Goal: Transaction & Acquisition: Purchase product/service

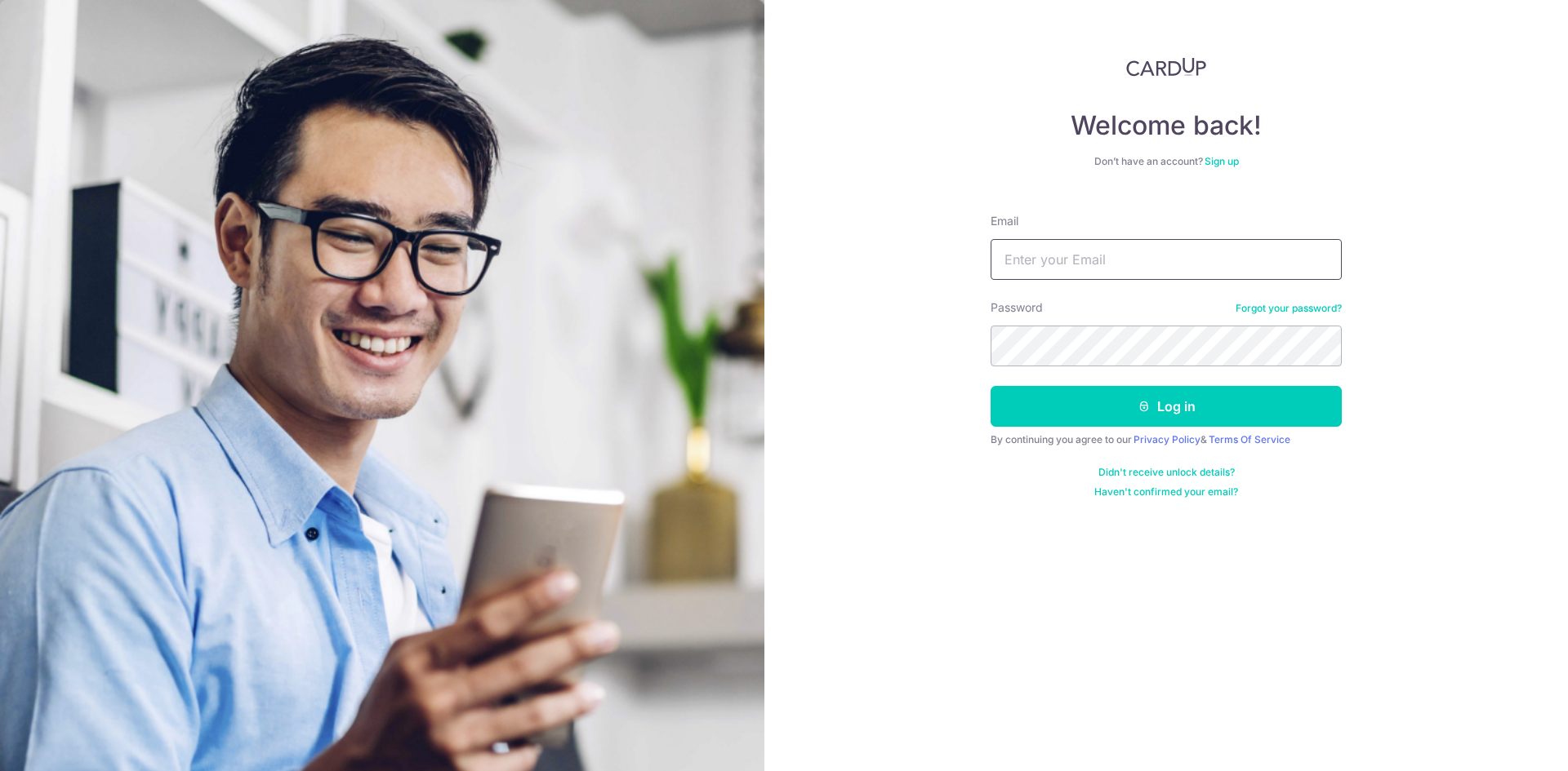
type input "[DOMAIN_NAME][EMAIL_ADDRESS][DOMAIN_NAME]"
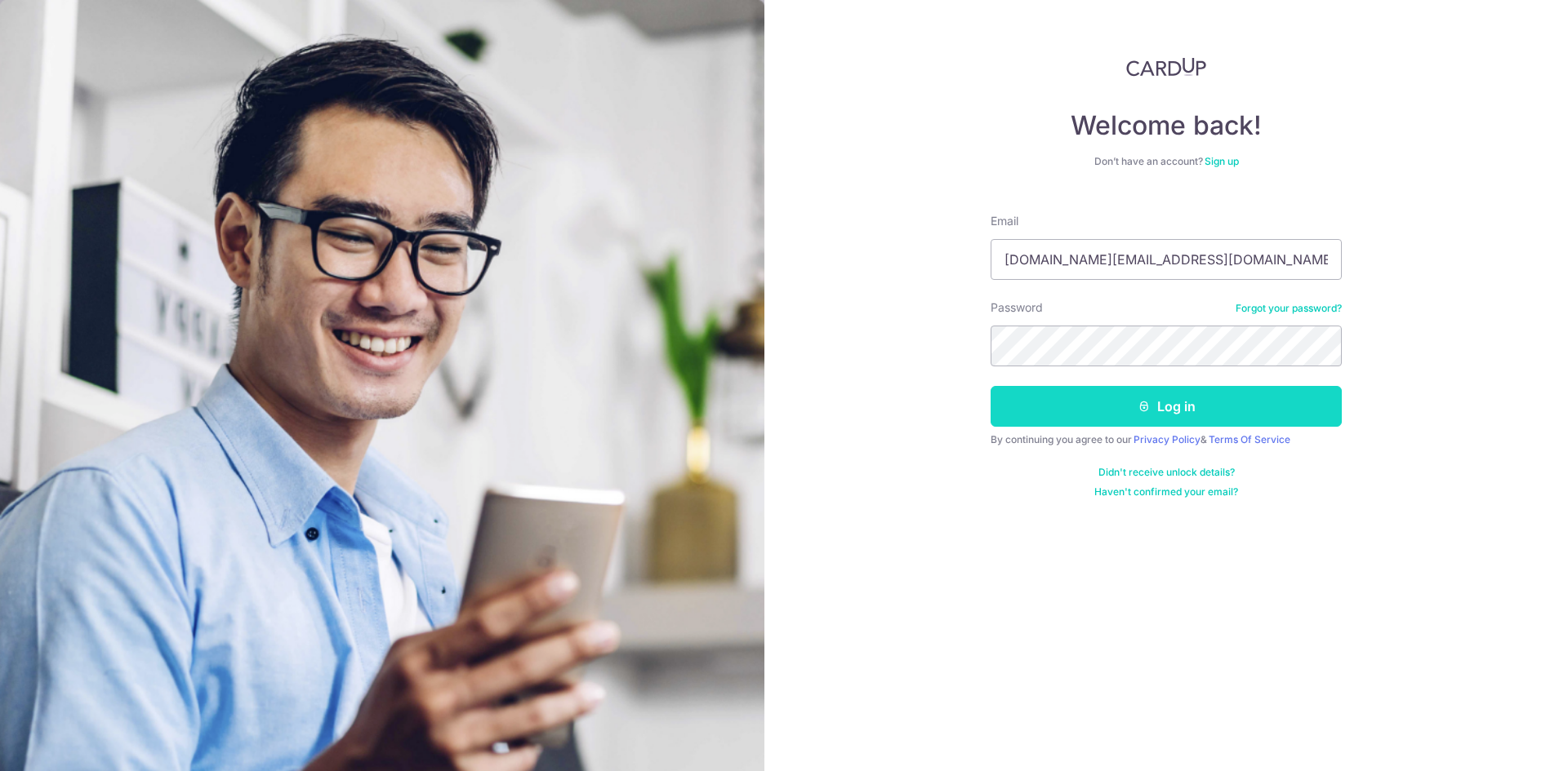
click at [1057, 411] on button "Log in" at bounding box center [1166, 407] width 351 height 41
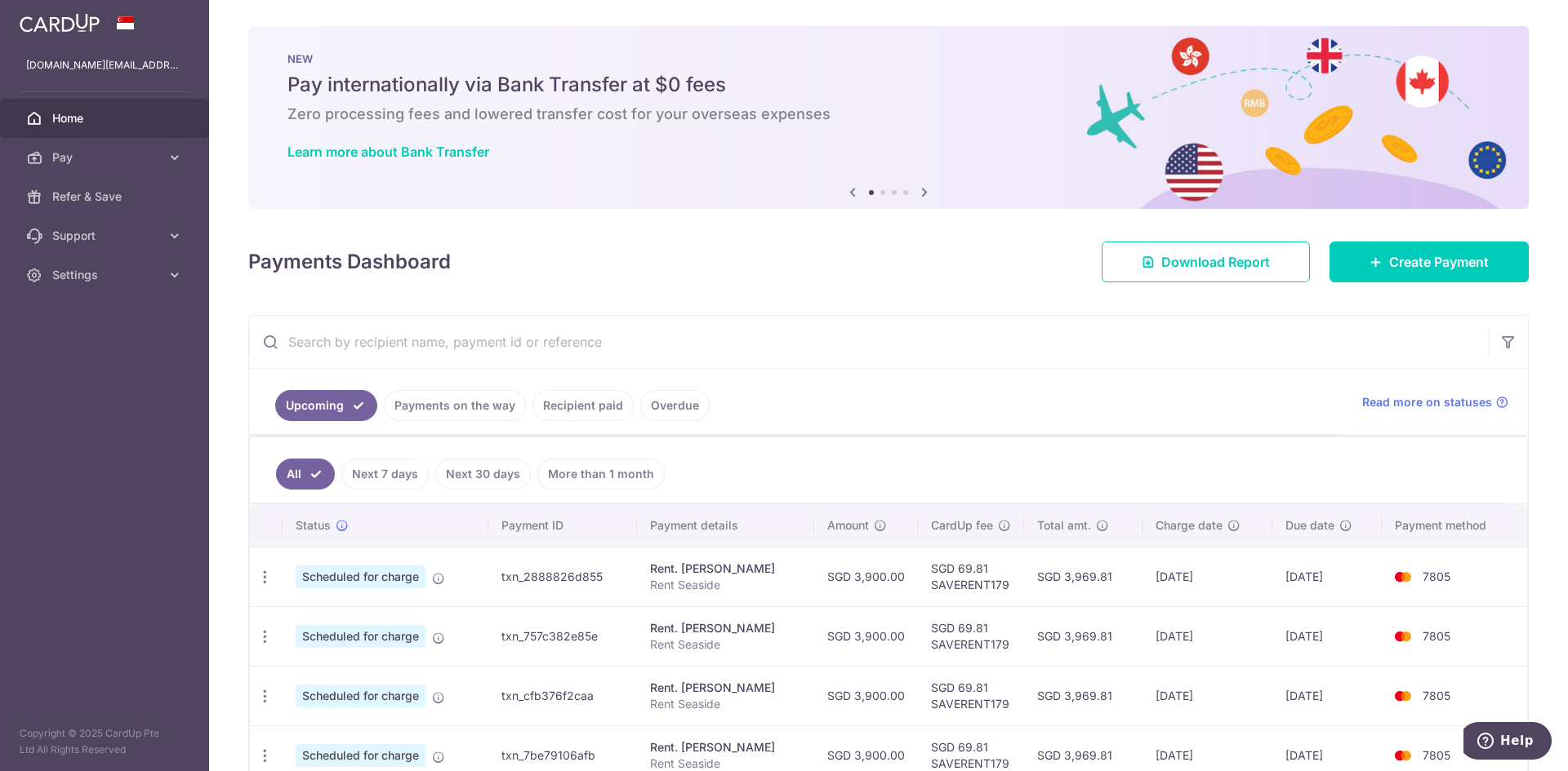
click at [1025, 407] on ul "Upcoming Payments on the way Recipient paid Overdue" at bounding box center [796, 402] width 1093 height 66
click at [1404, 281] on link "Create Payment" at bounding box center [1430, 262] width 199 height 41
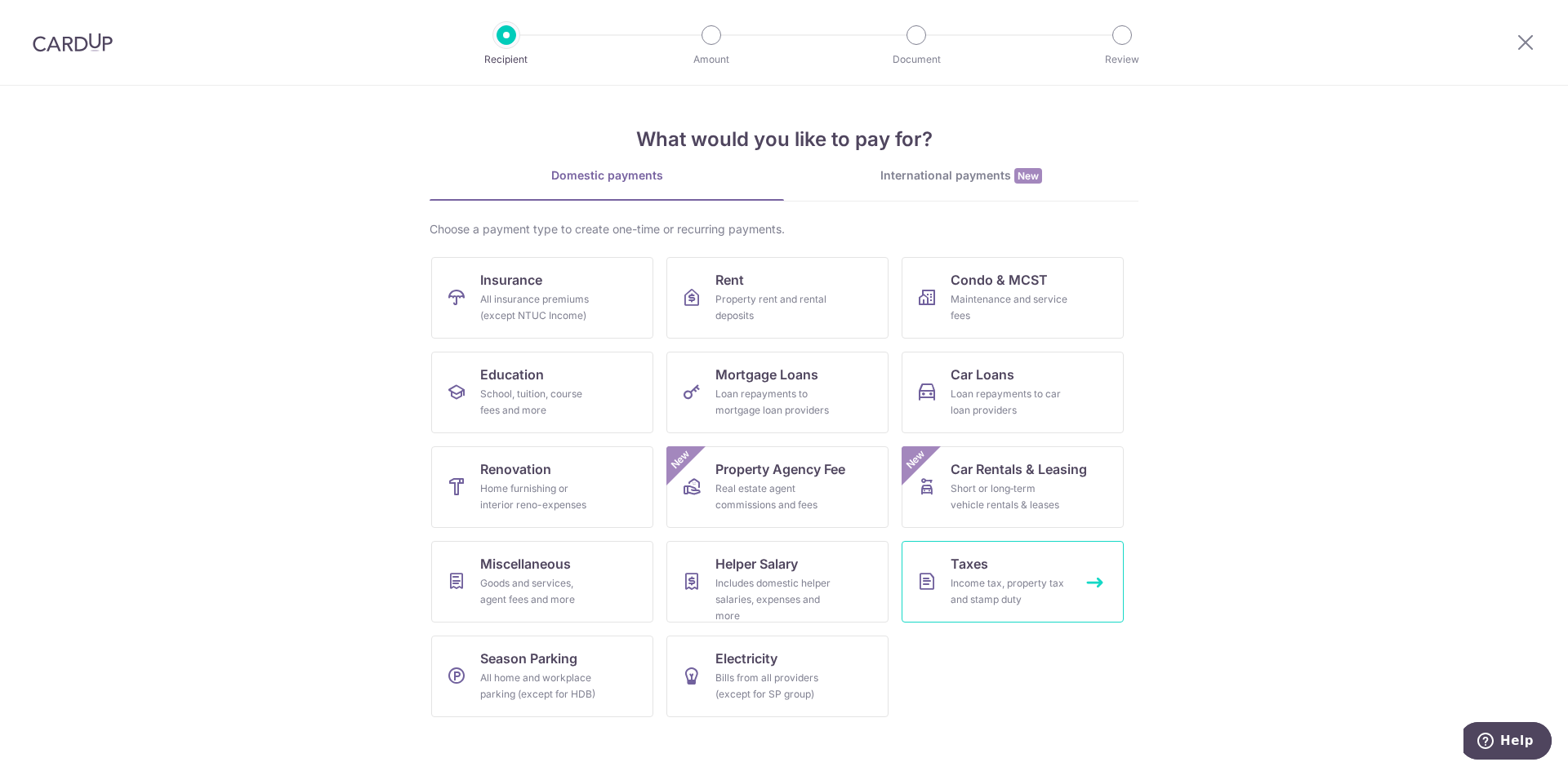
click at [935, 593] on link "Taxes Income tax, property tax and stamp duty" at bounding box center [1013, 582] width 222 height 81
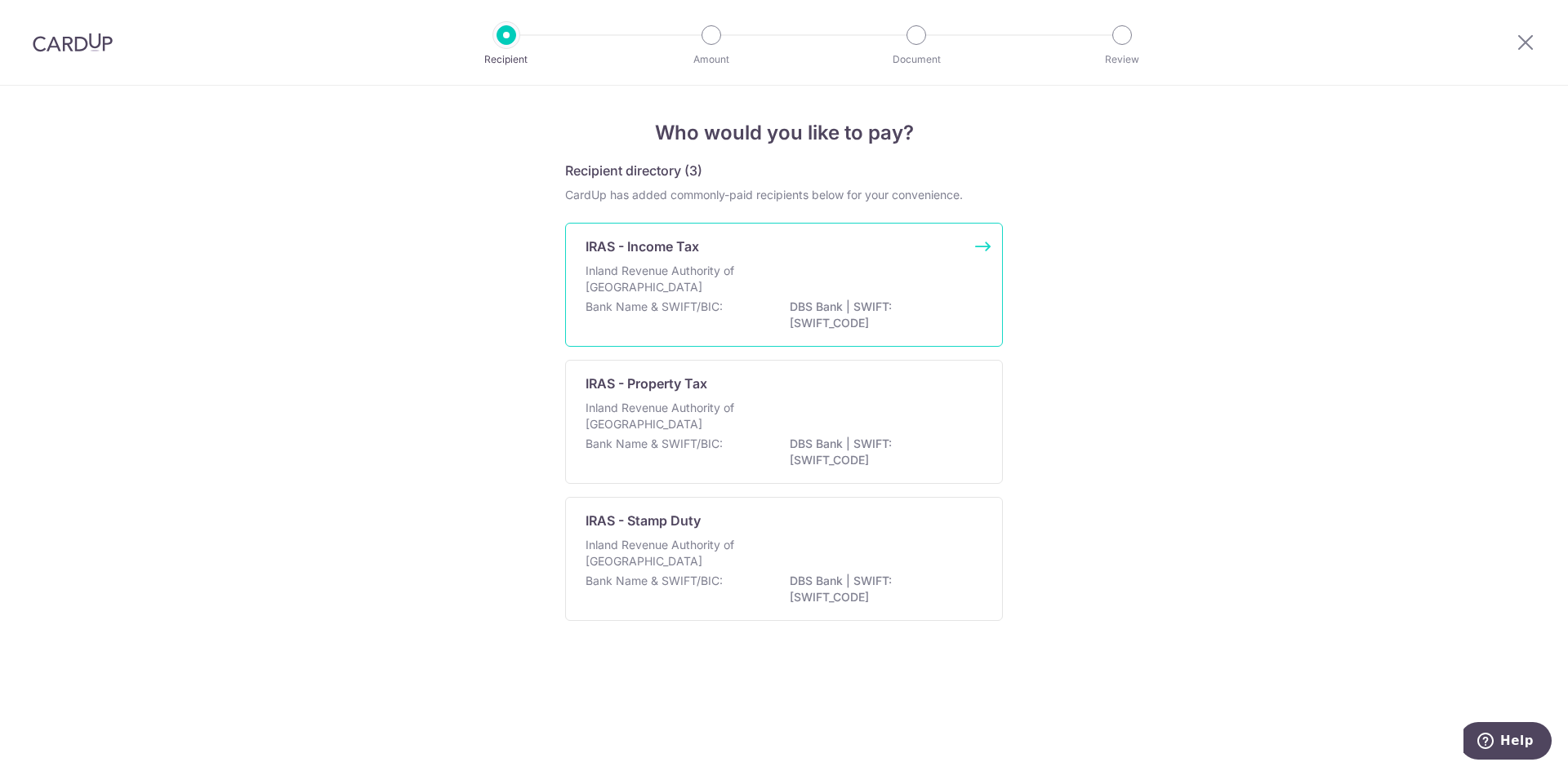
click at [682, 273] on p "Inland Revenue Authority of Singapore" at bounding box center [672, 279] width 173 height 33
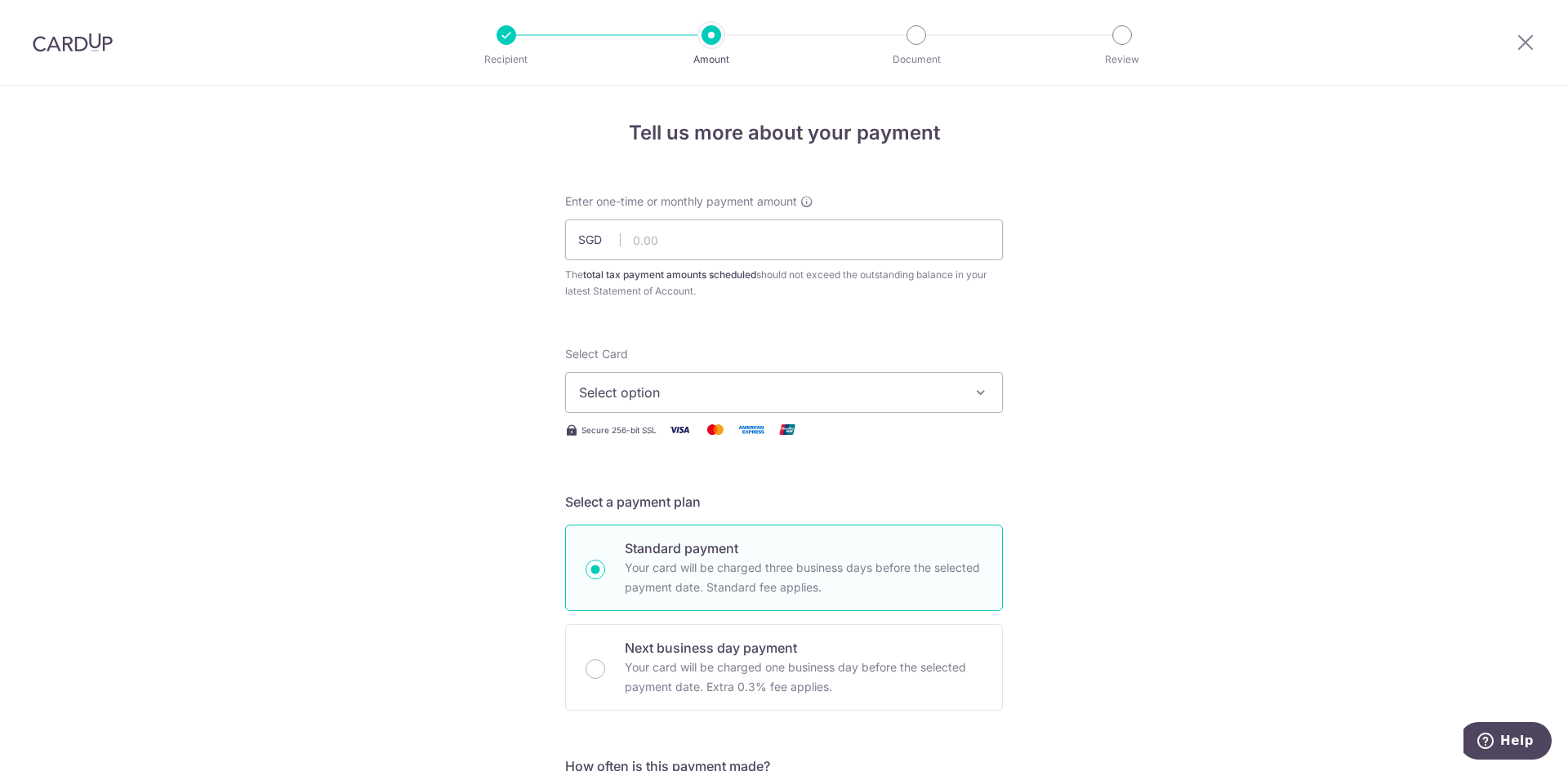
click at [787, 374] on button "Select option" at bounding box center [784, 392] width 438 height 41
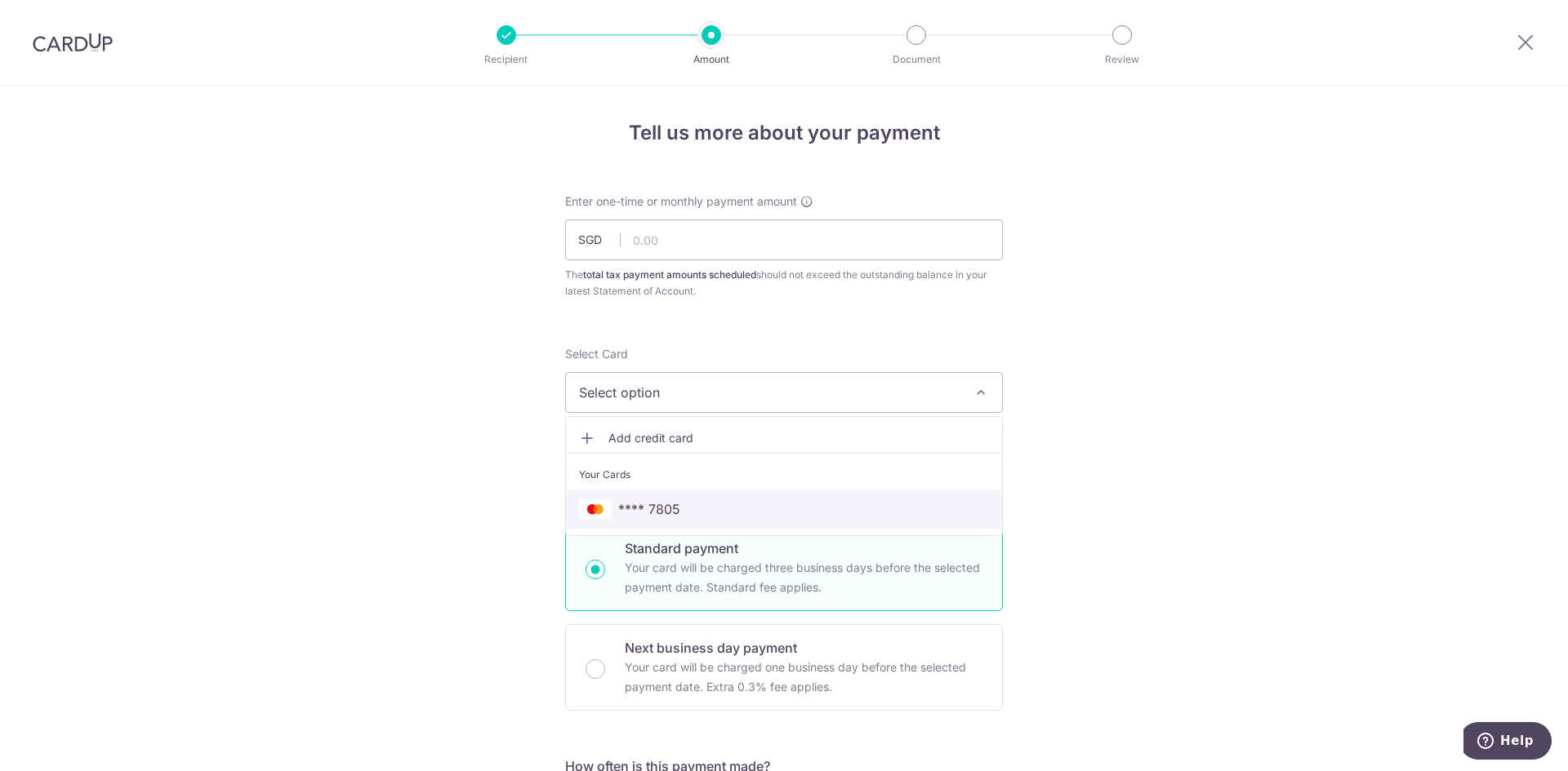
click at [755, 505] on span "**** 7805" at bounding box center [784, 509] width 410 height 19
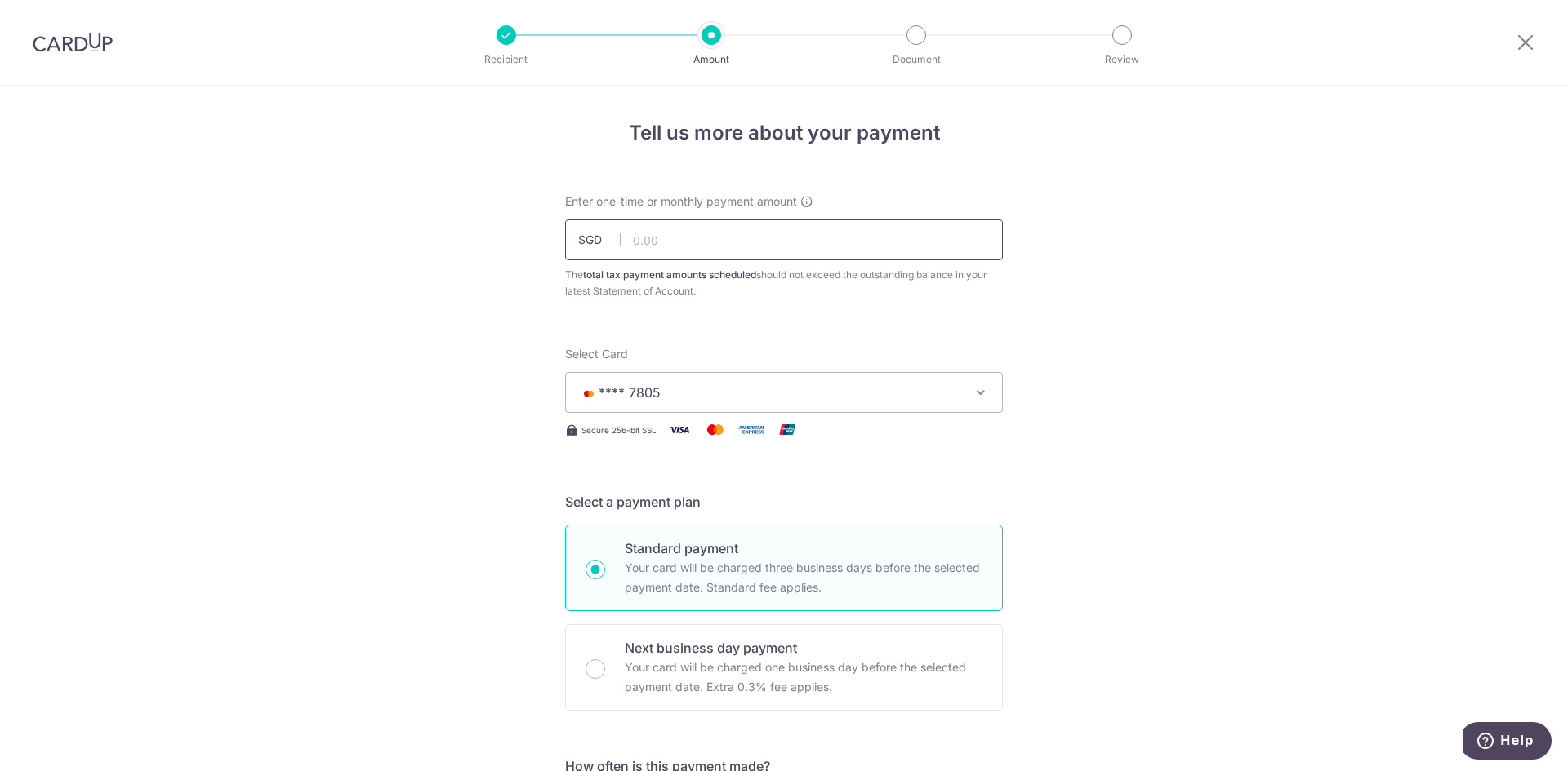
click at [624, 248] on input "text" at bounding box center [784, 240] width 438 height 41
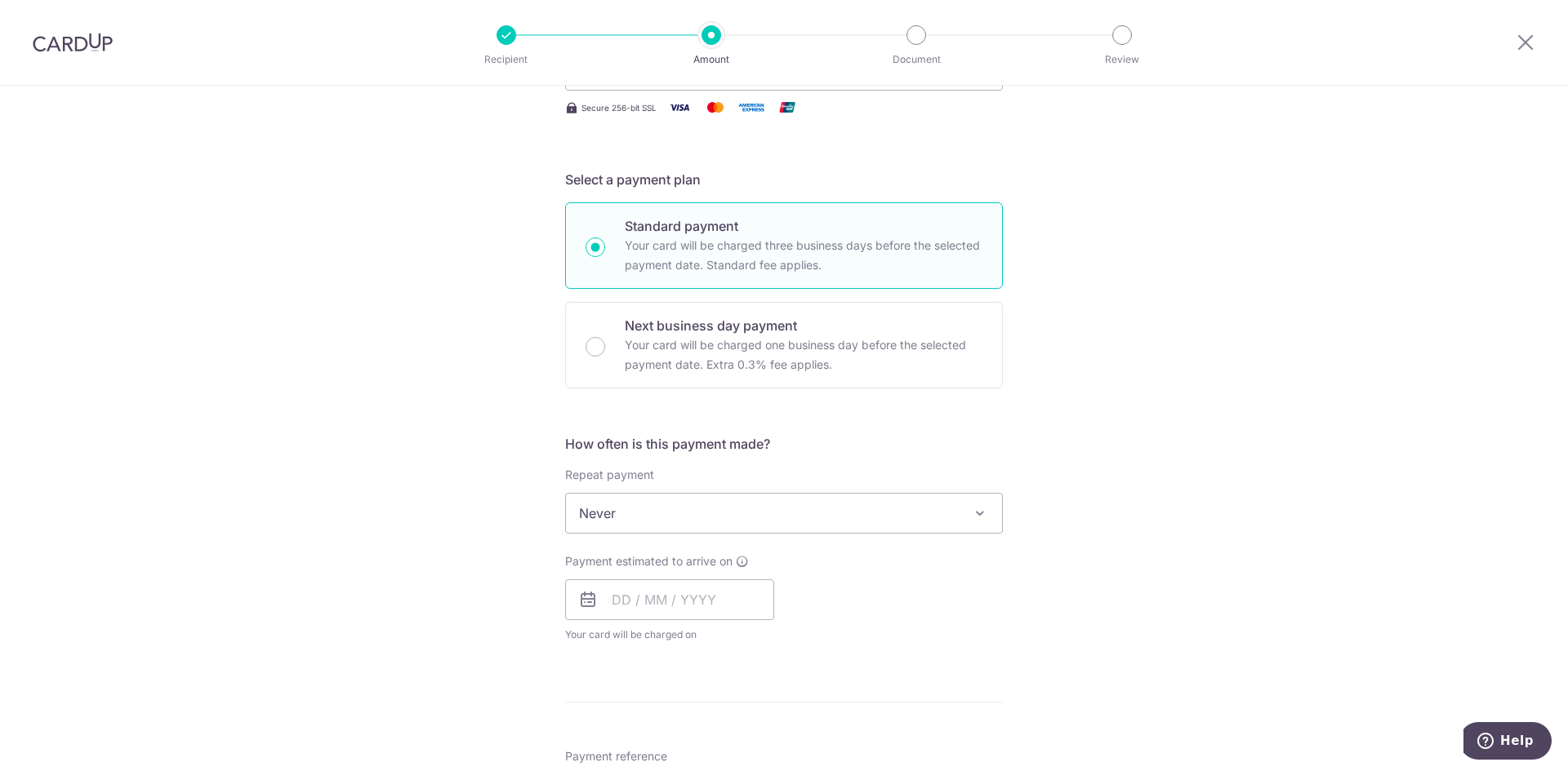
scroll to position [327, 0]
click at [628, 505] on span "Never" at bounding box center [784, 509] width 436 height 40
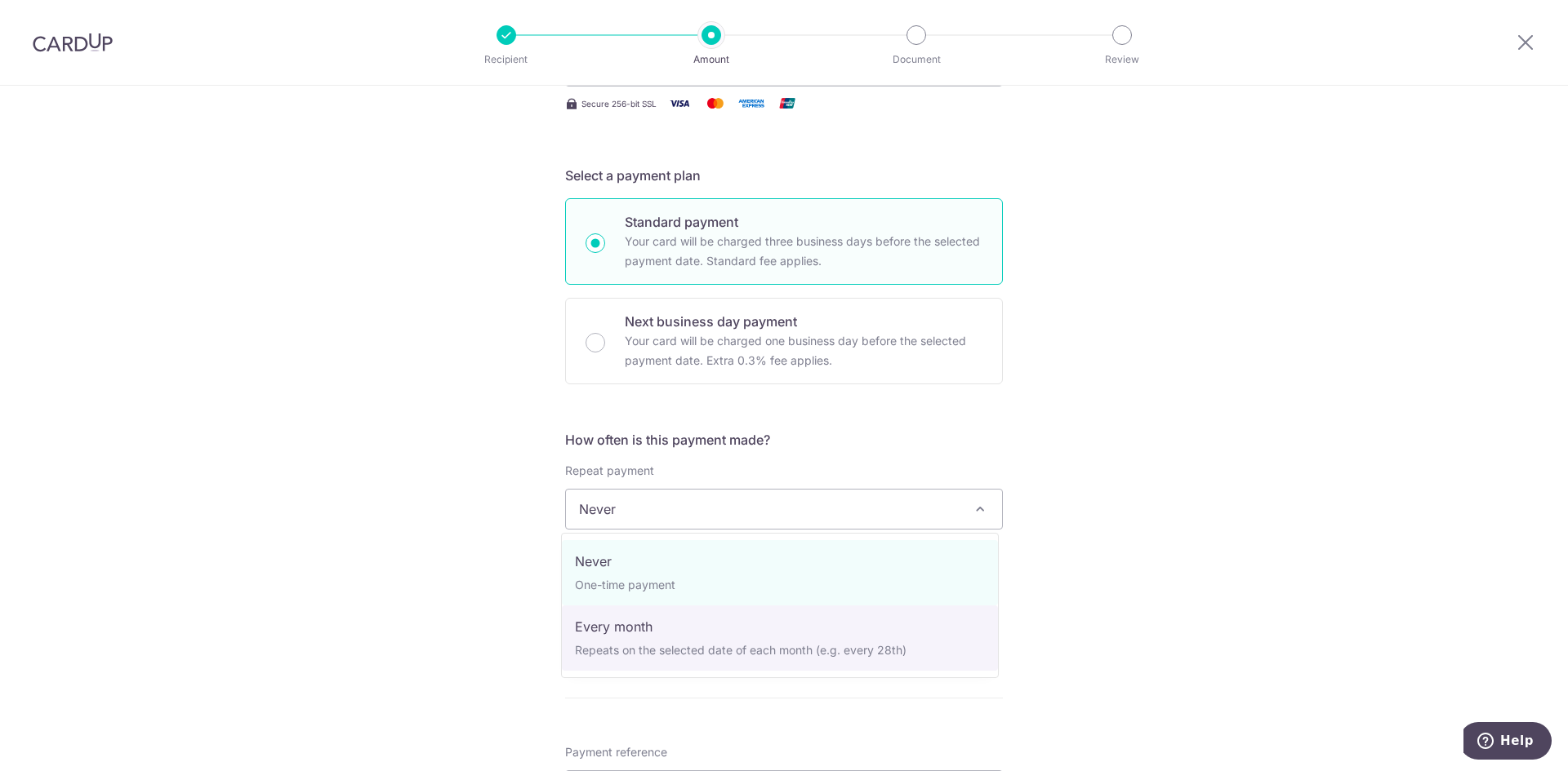
select select "3"
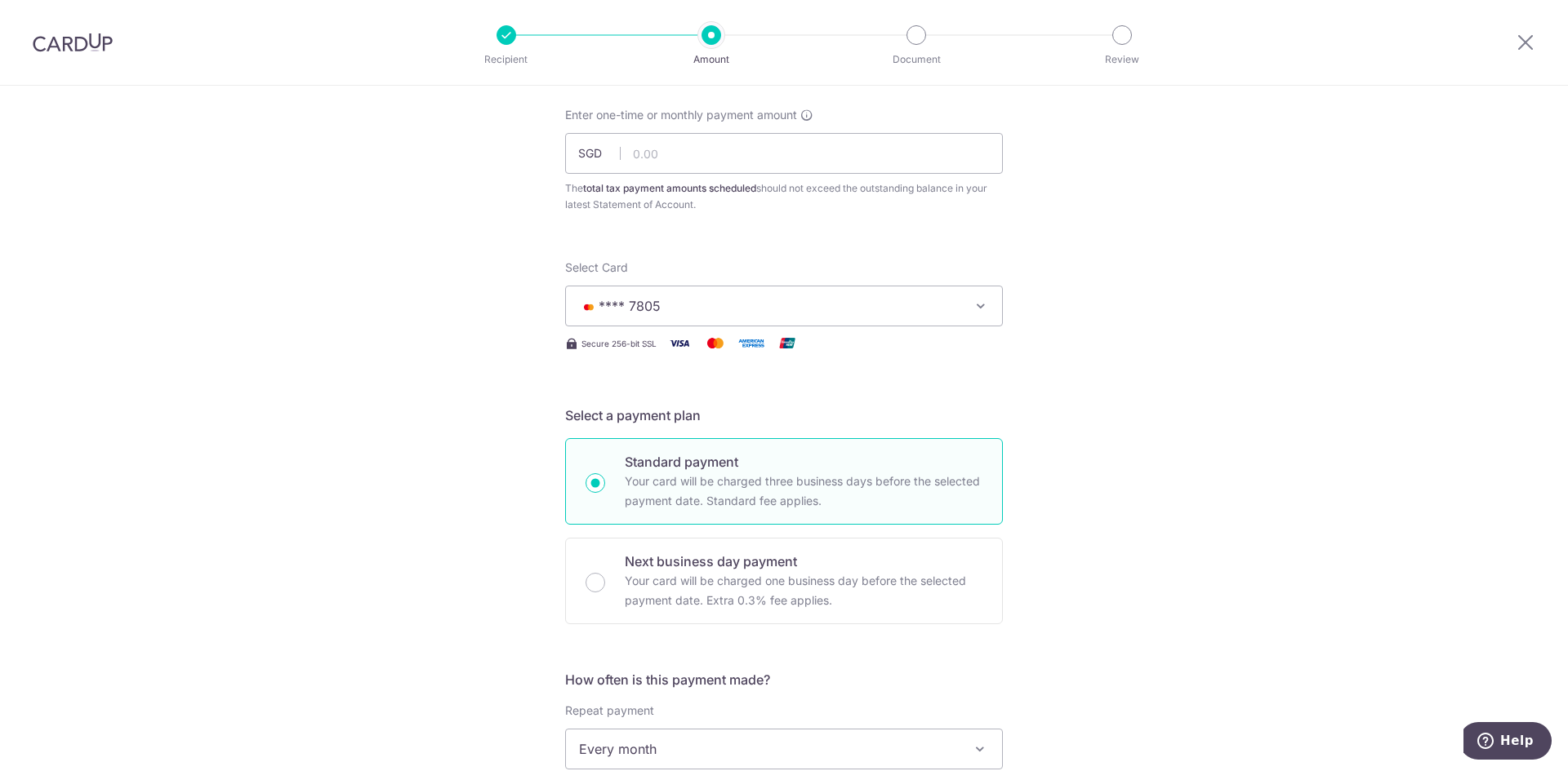
scroll to position [81, 0]
click at [661, 179] on div "Enter one-time or monthly payment amount SGD The total tax payment amounts sche…" at bounding box center [784, 165] width 438 height 106
click at [661, 172] on input "text" at bounding box center [784, 158] width 438 height 41
paste input "297.66"
type input "297.66"
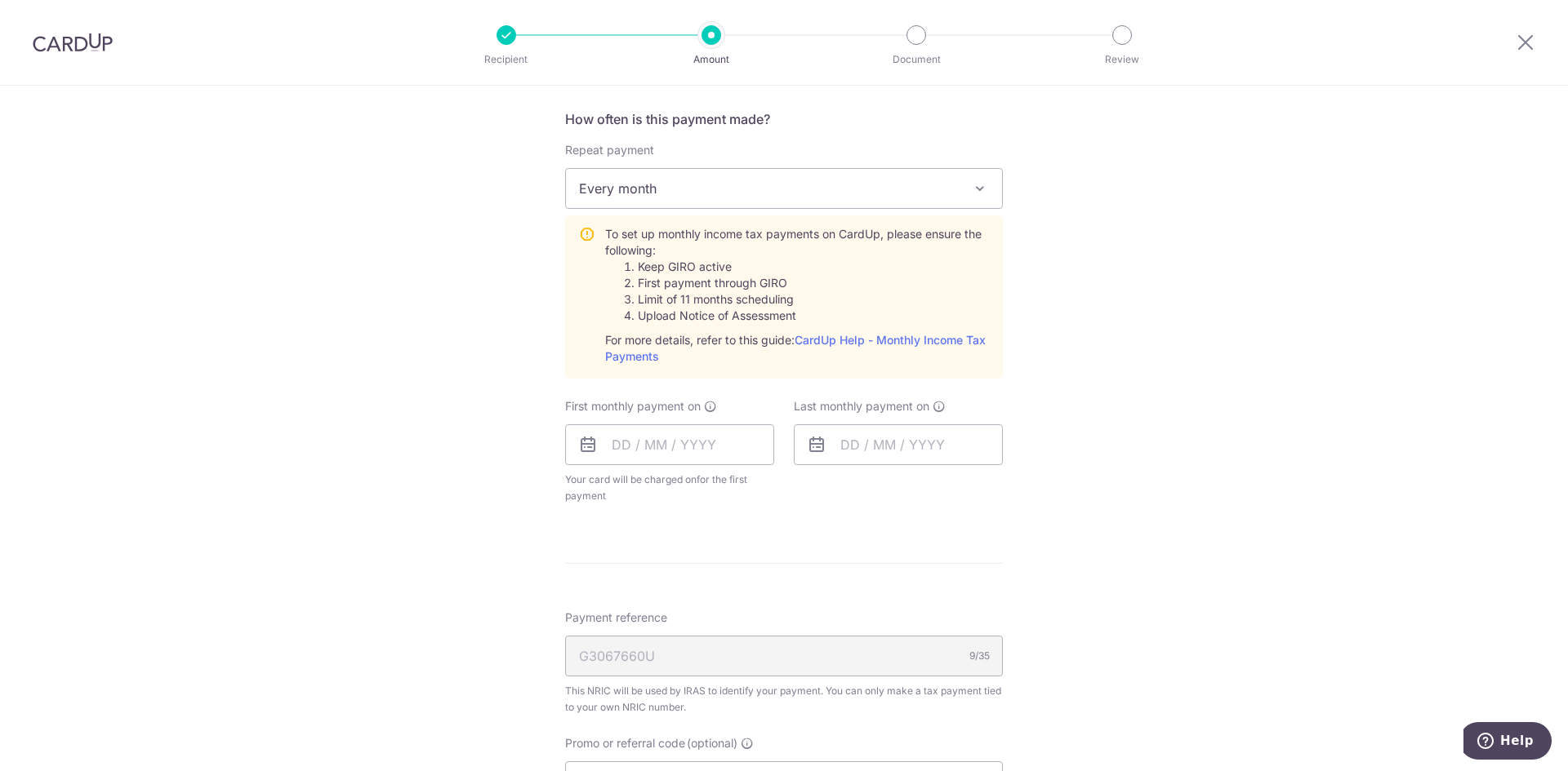
scroll to position [816, 0]
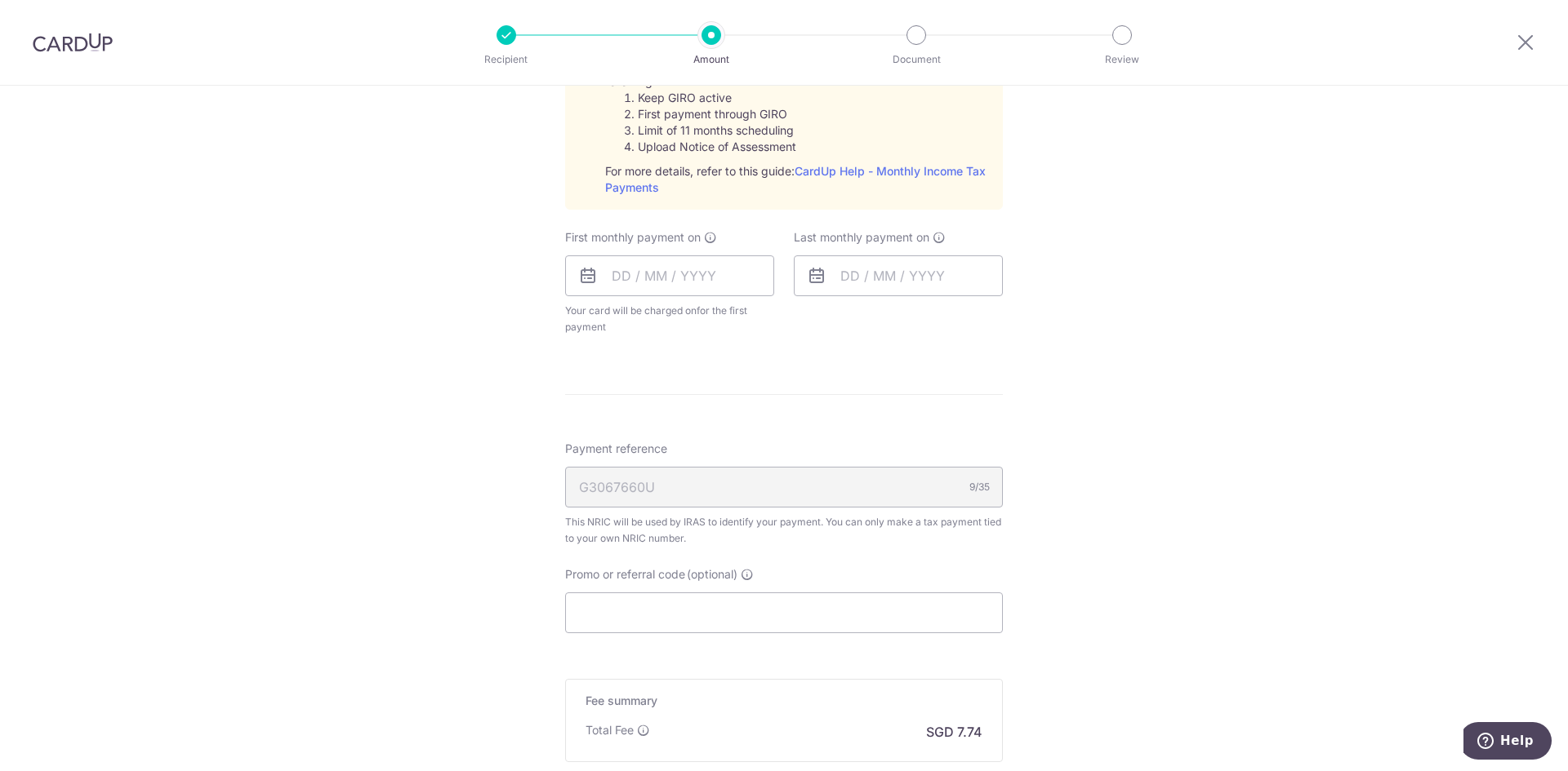
click at [941, 499] on div "G3067660U 9/35" at bounding box center [784, 487] width 438 height 41
click at [928, 492] on div "G3067660U 9/35" at bounding box center [784, 487] width 438 height 41
click at [680, 492] on div "G3067660U 9/35" at bounding box center [784, 487] width 438 height 41
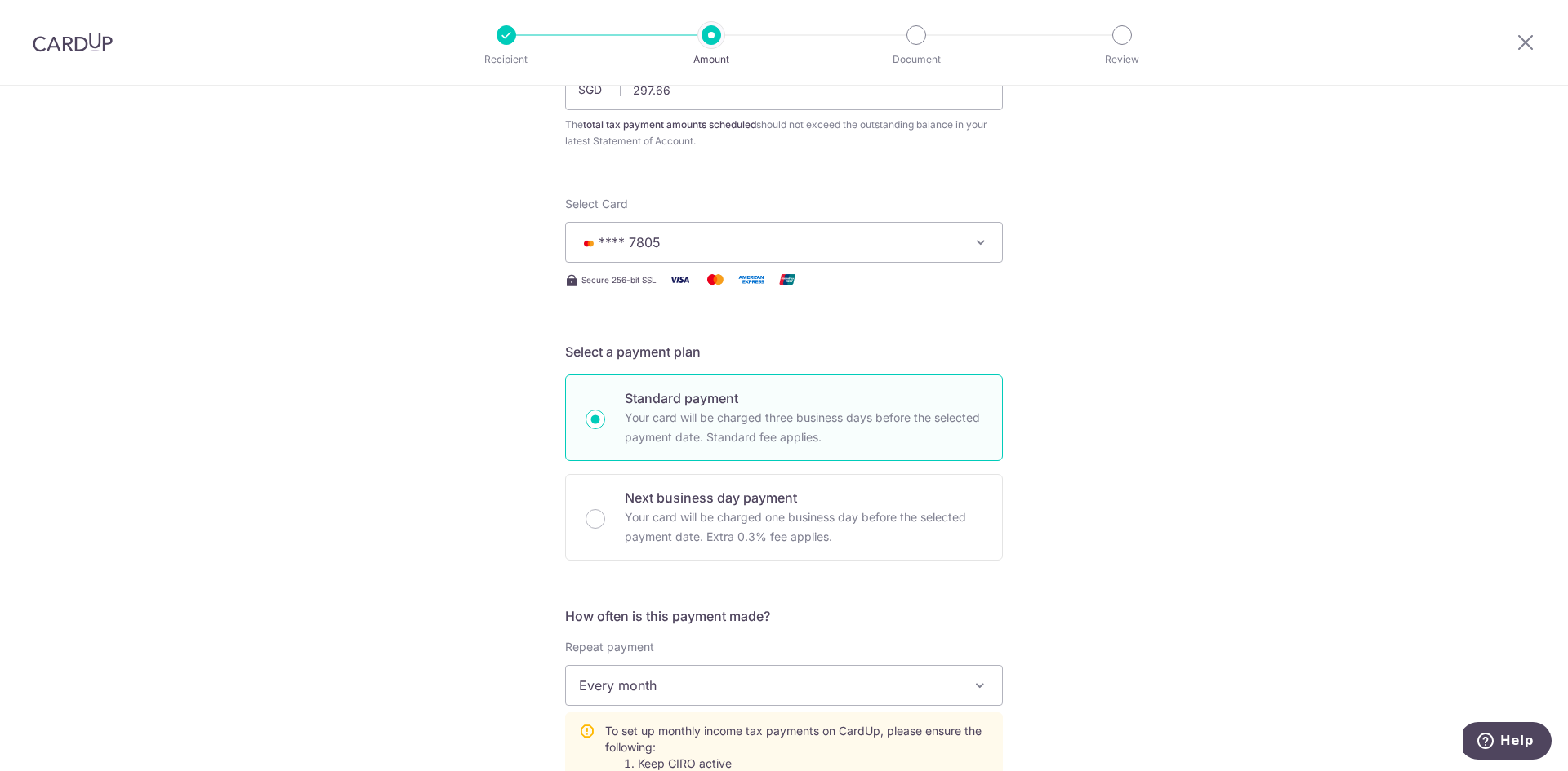
scroll to position [0, 0]
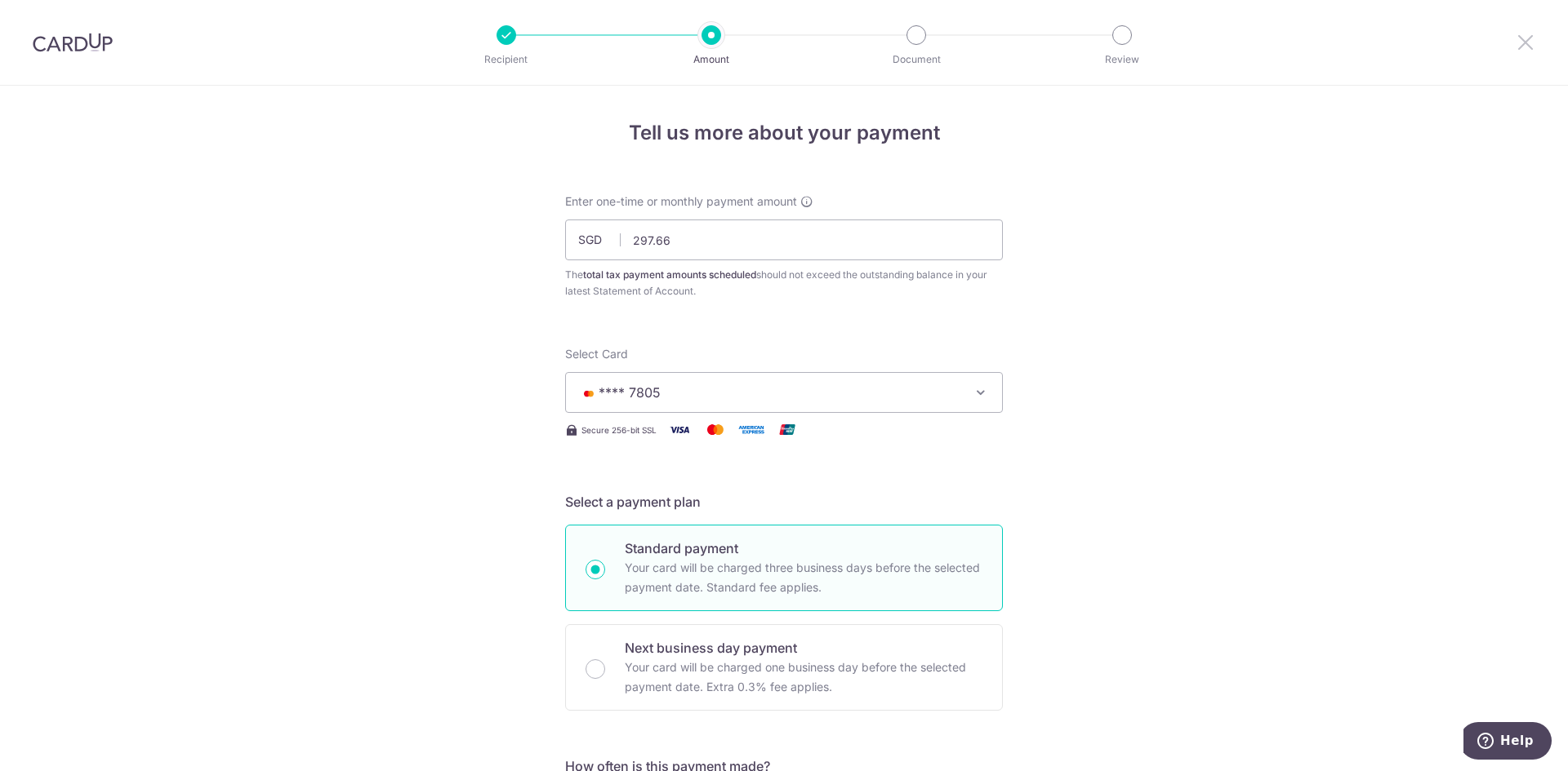
click at [1530, 41] on icon at bounding box center [1525, 42] width 19 height 20
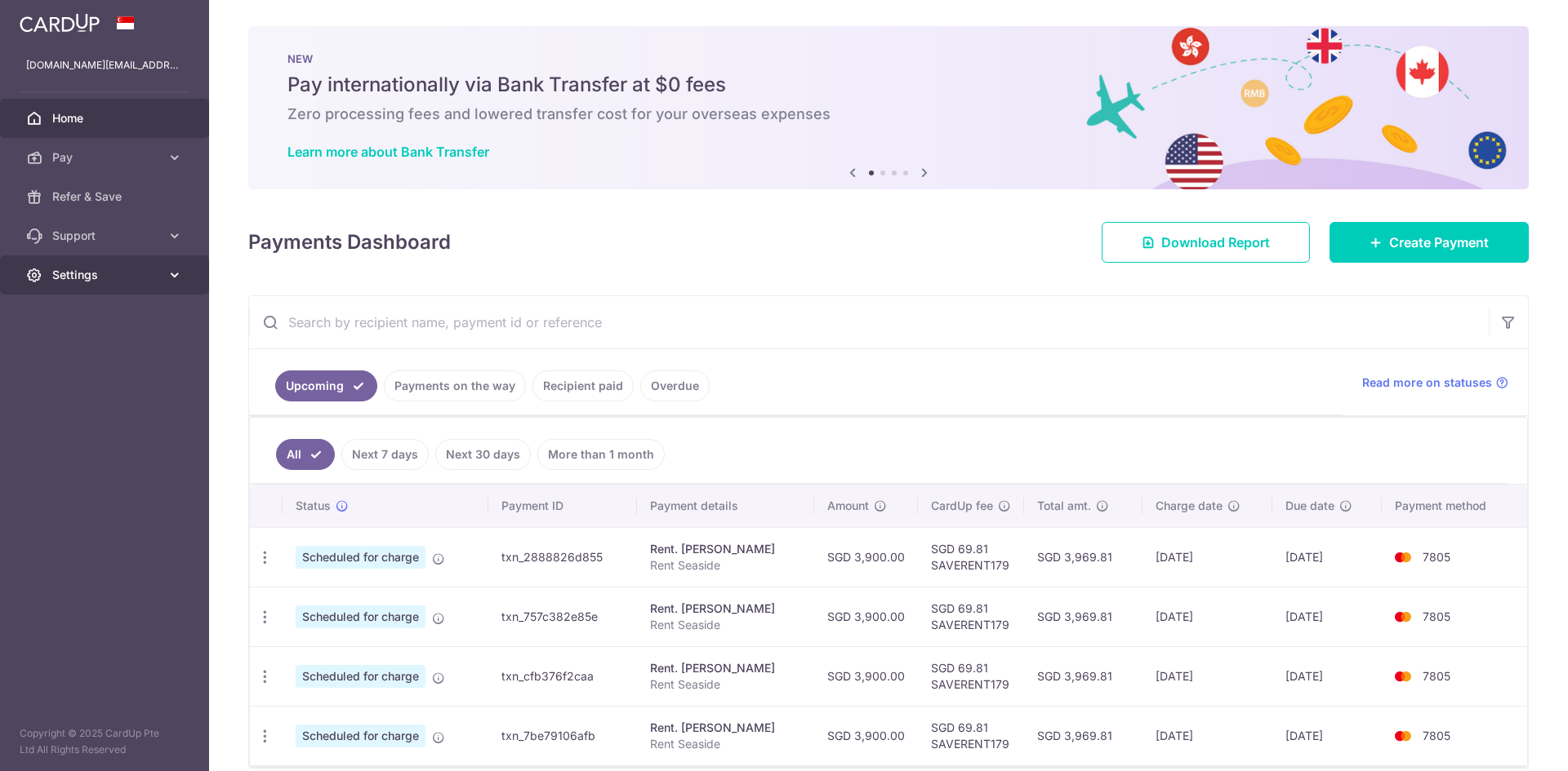
click at [137, 266] on link "Settings" at bounding box center [104, 274] width 209 height 40
click at [106, 312] on span "Account" at bounding box center [106, 314] width 108 height 16
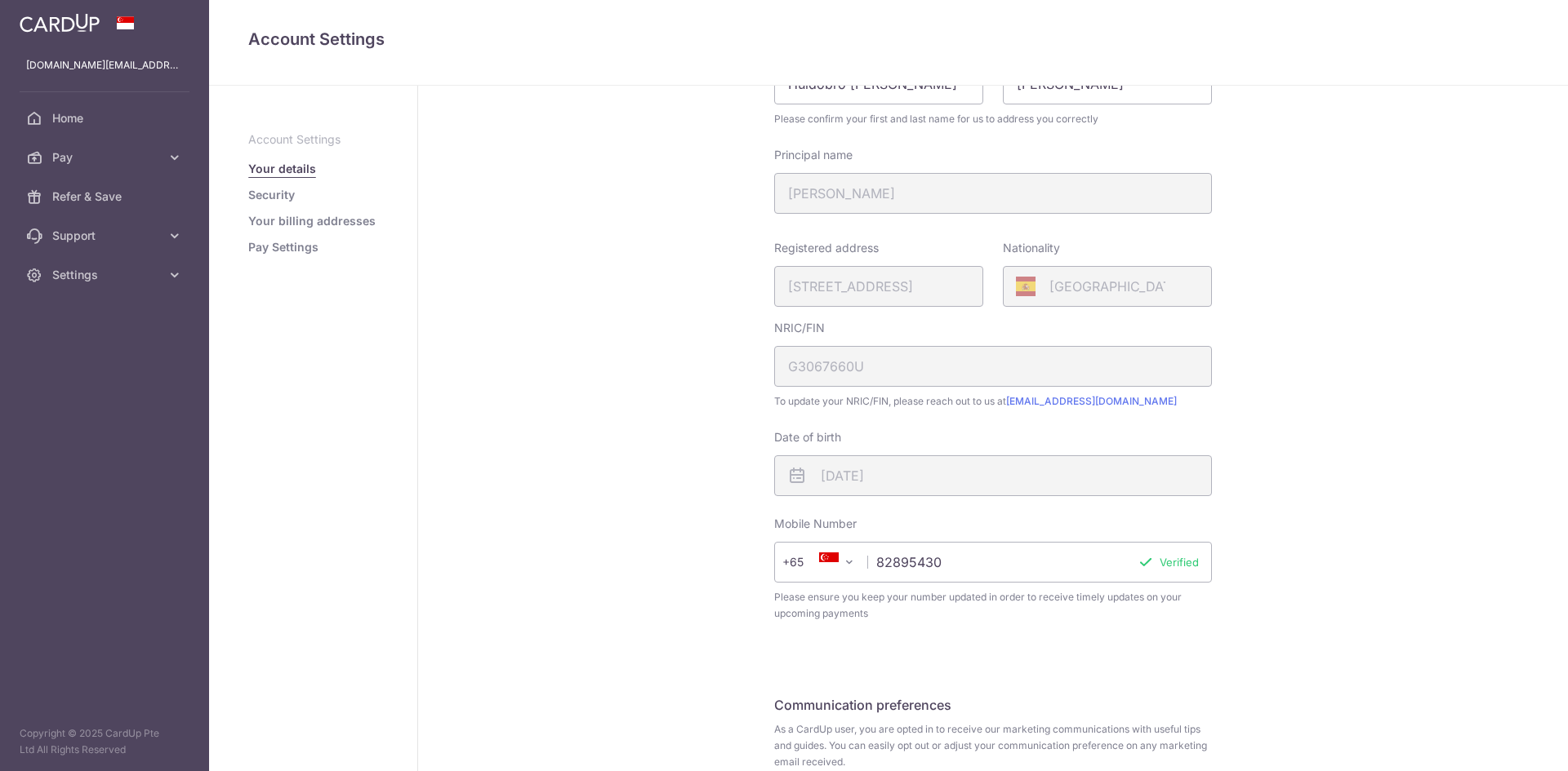
scroll to position [163, 0]
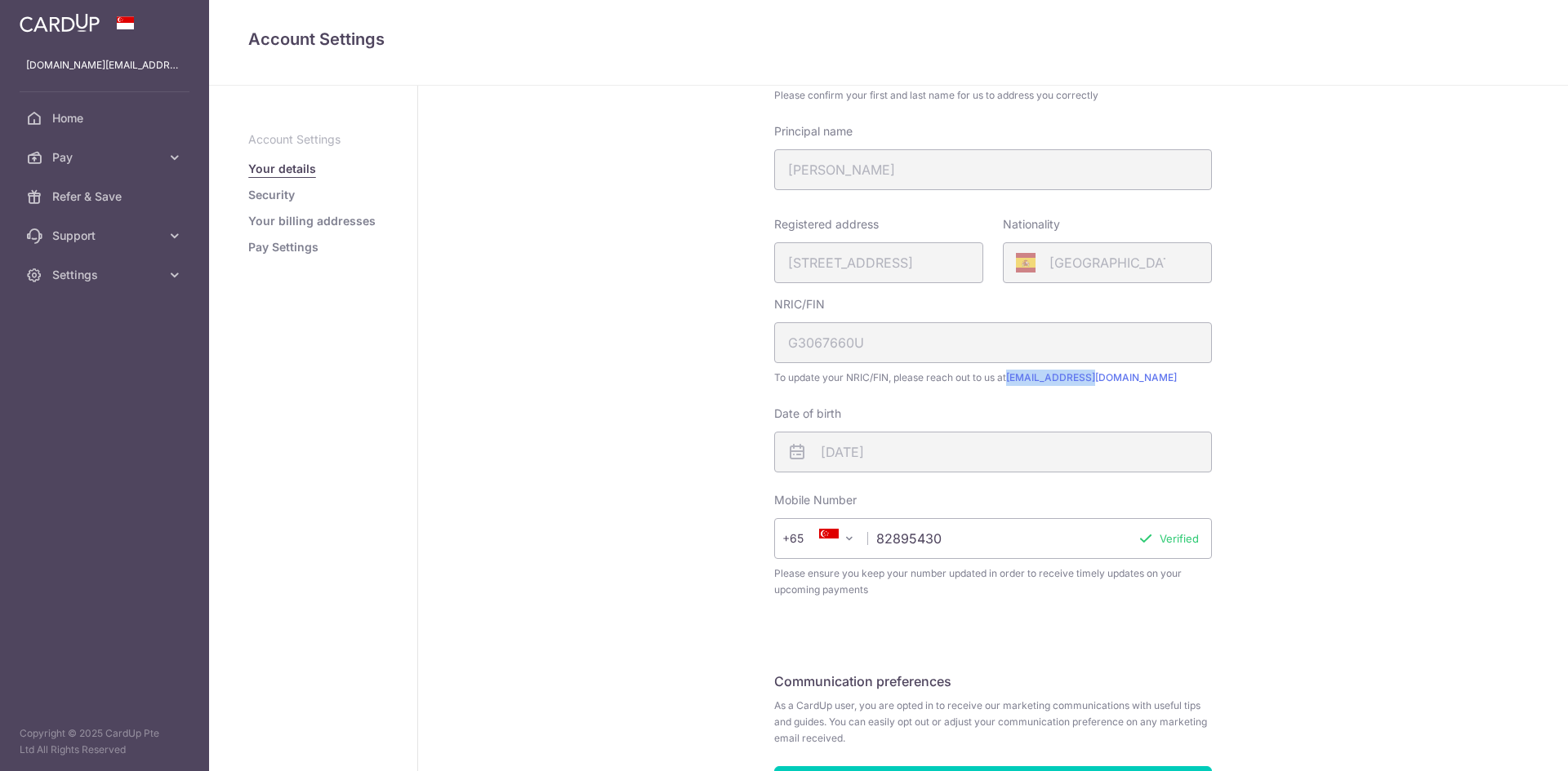
drag, startPoint x: 1090, startPoint y: 378, endPoint x: 1008, endPoint y: 385, distance: 82.3
click at [1008, 385] on span "To update your NRIC/FIN, please reach out to us at hello@cardup.co" at bounding box center [993, 378] width 438 height 16
copy link "[EMAIL_ADDRESS][DOMAIN_NAME]"
